Goal: Task Accomplishment & Management: Use online tool/utility

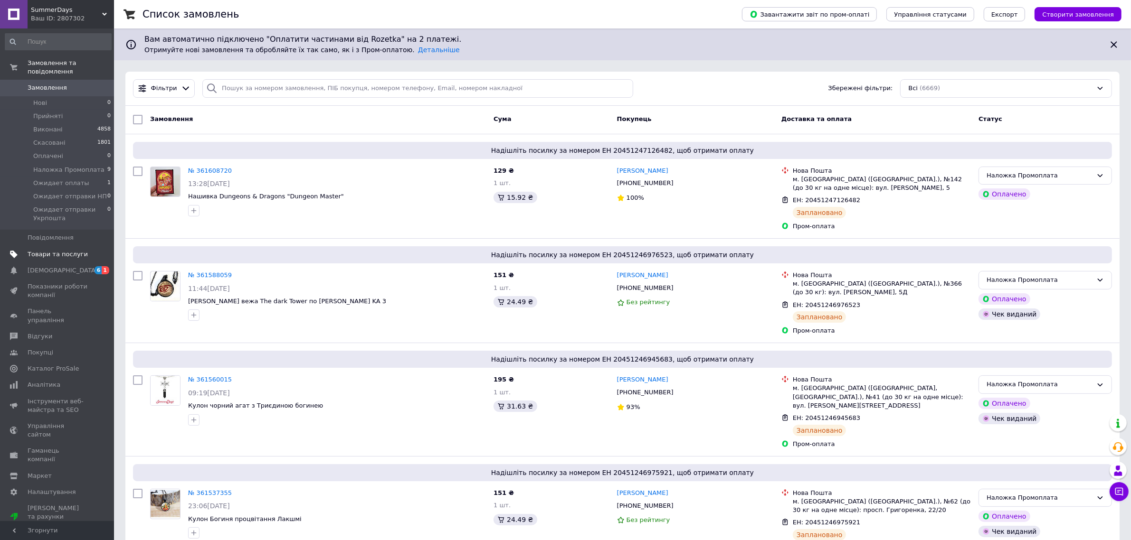
click at [38, 250] on span "Товари та послуги" at bounding box center [58, 254] width 60 height 9
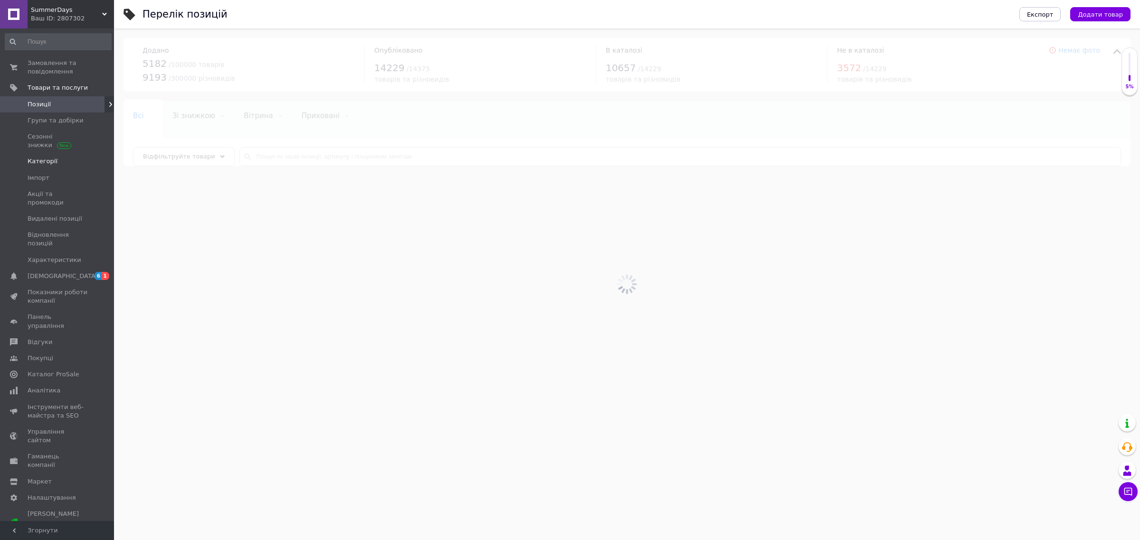
click at [32, 169] on link "Категорії" at bounding box center [58, 161] width 116 height 16
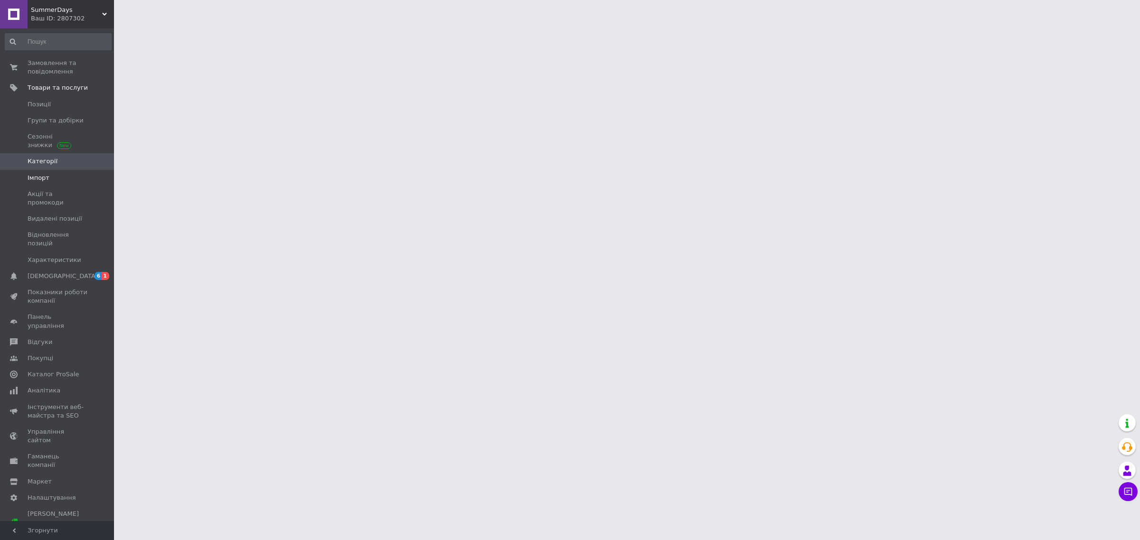
click at [32, 176] on span "Імпорт" at bounding box center [39, 178] width 22 height 9
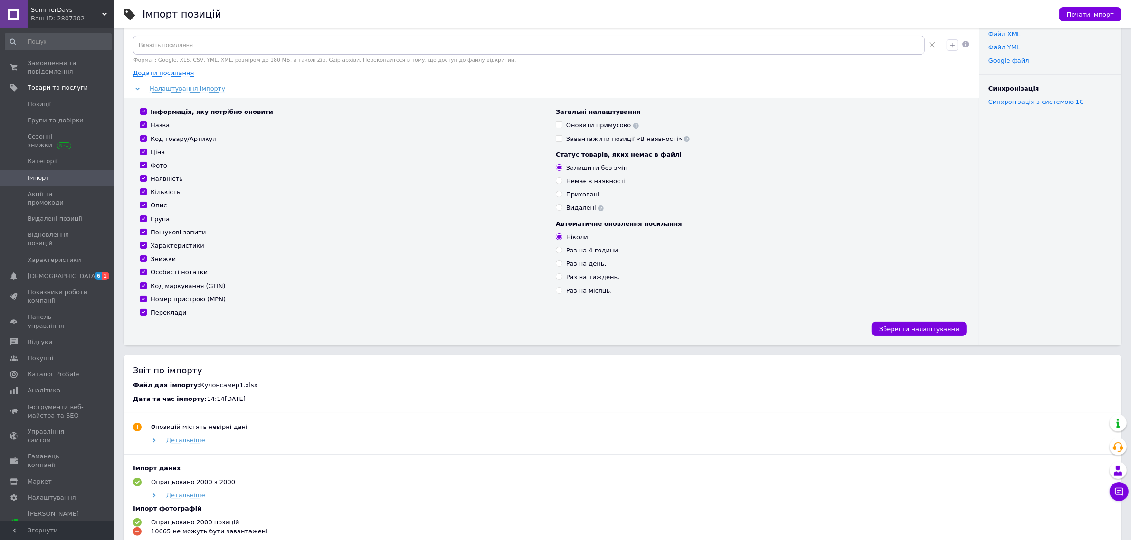
scroll to position [356, 0]
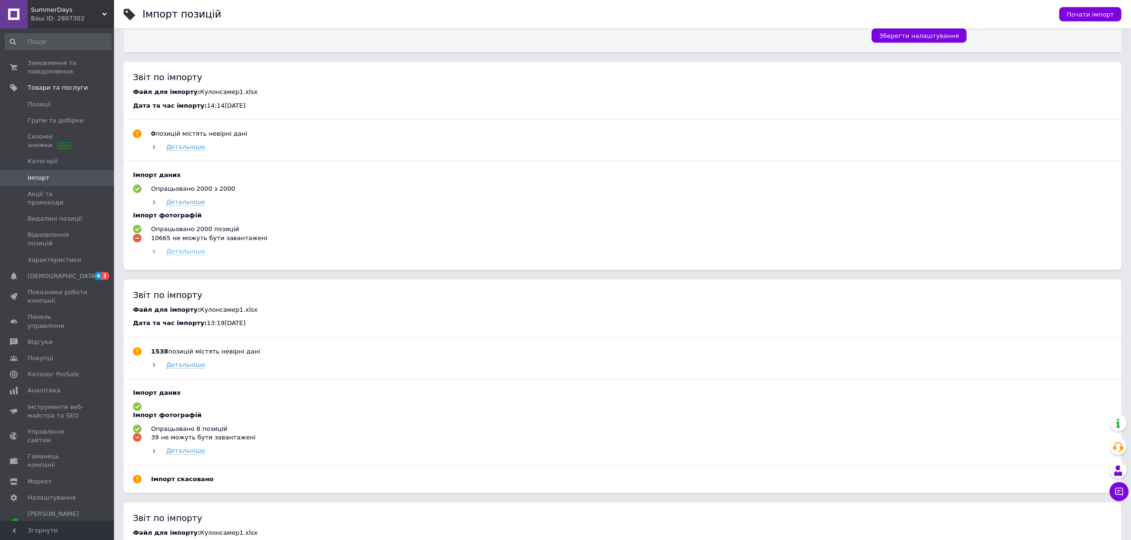
click at [181, 254] on span "Детальніше" at bounding box center [185, 252] width 39 height 8
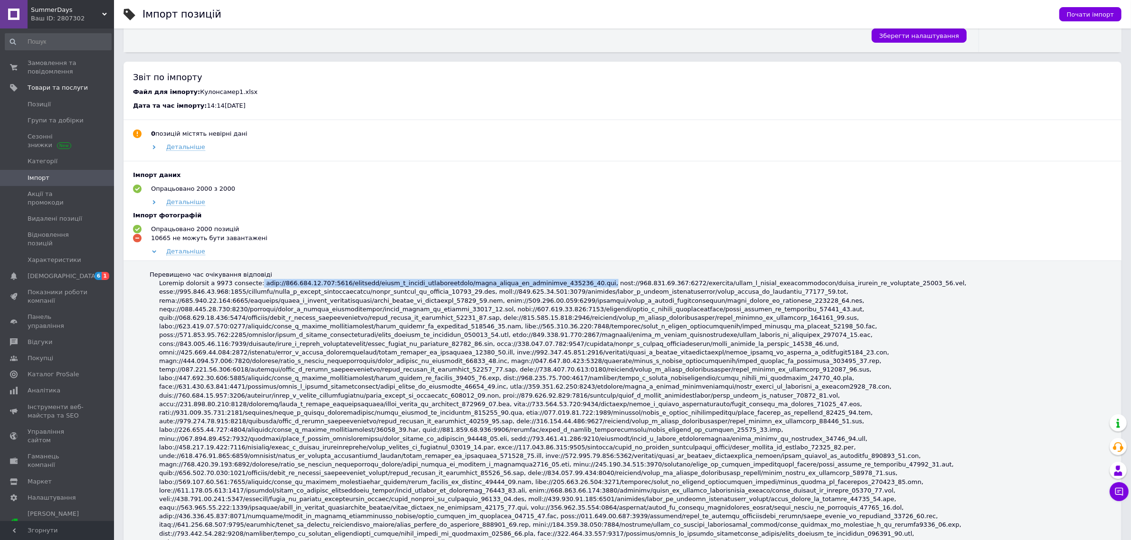
drag, startPoint x: 260, startPoint y: 285, endPoint x: 566, endPoint y: 283, distance: 306.3
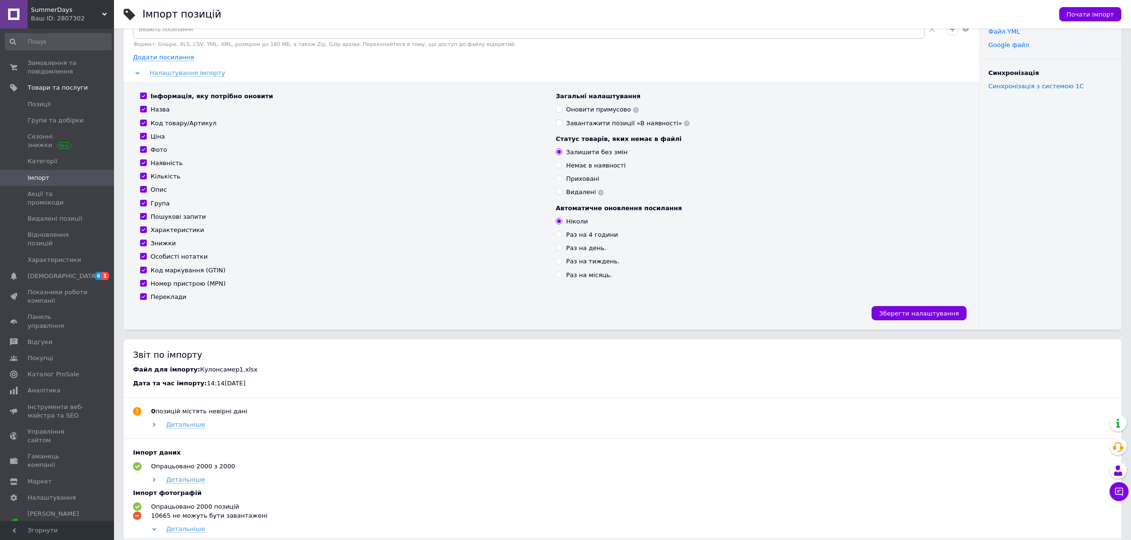
scroll to position [0, 0]
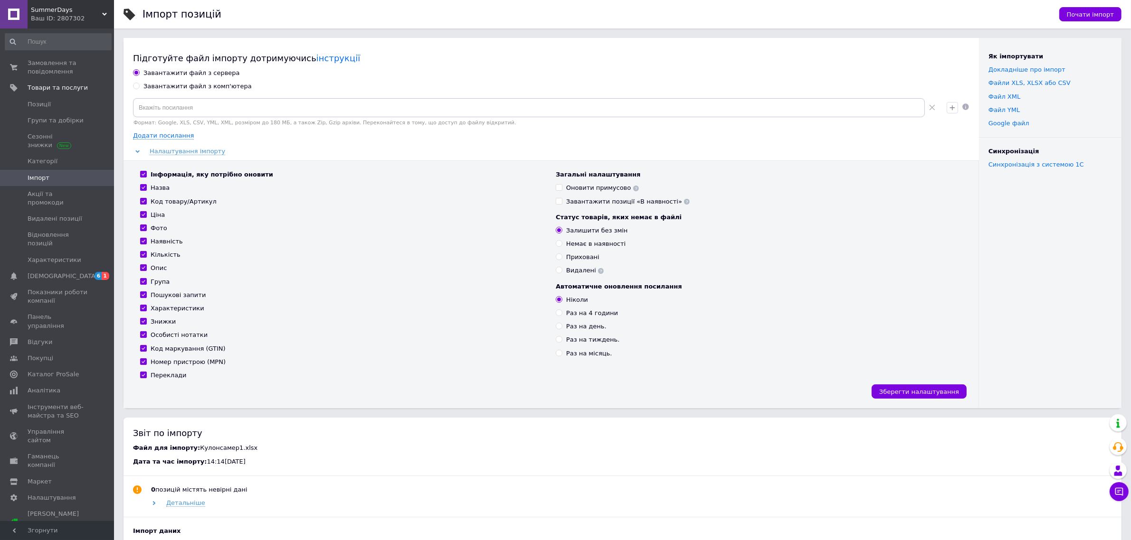
click at [136, 91] on label "Завантажити файл з комп'ютера" at bounding box center [192, 86] width 119 height 9
click at [136, 89] on input "Завантажити файл з комп'ютера" at bounding box center [136, 86] width 6 height 6
radio input "true"
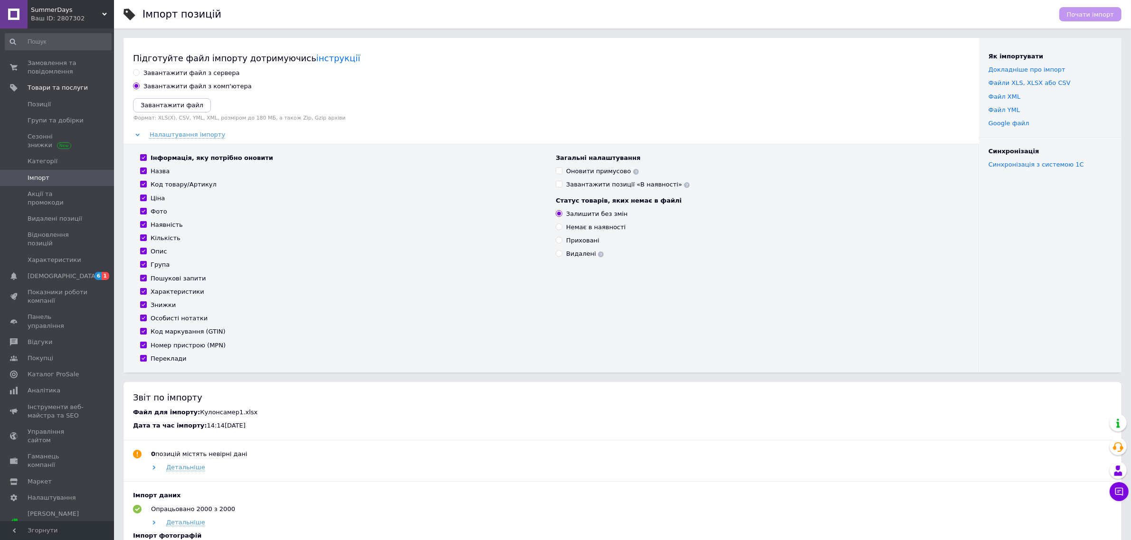
click at [145, 333] on input "Код маркування (GTIN)" at bounding box center [143, 331] width 6 height 6
checkbox input "false"
click at [142, 342] on input "Номер пристрою (MPN)" at bounding box center [143, 345] width 6 height 6
checkbox input "false"
click at [153, 100] on button "Завантажити файл" at bounding box center [172, 105] width 78 height 14
